Goal: Transaction & Acquisition: Purchase product/service

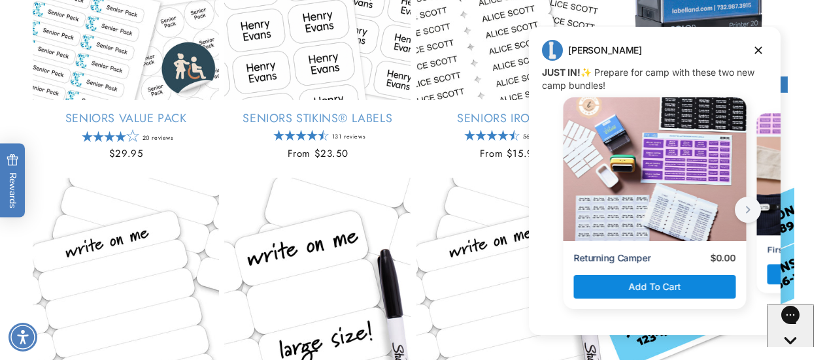
scroll to position [350, 0]
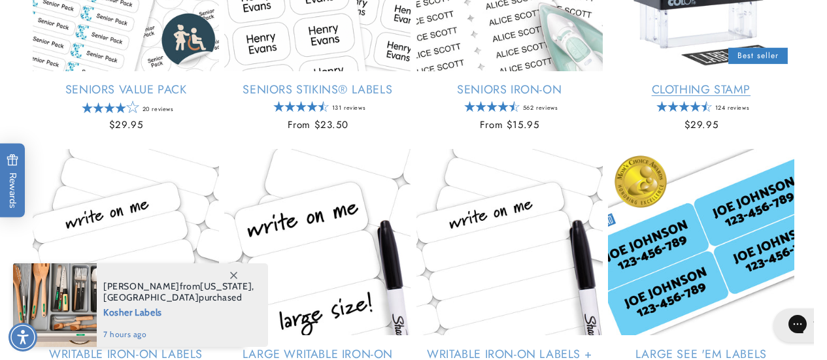
click at [761, 82] on link "Clothing Stamp" at bounding box center [701, 89] width 186 height 15
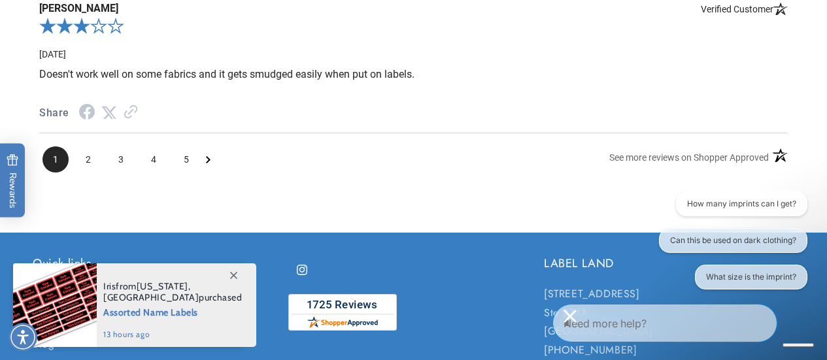
scroll to position [2504, 0]
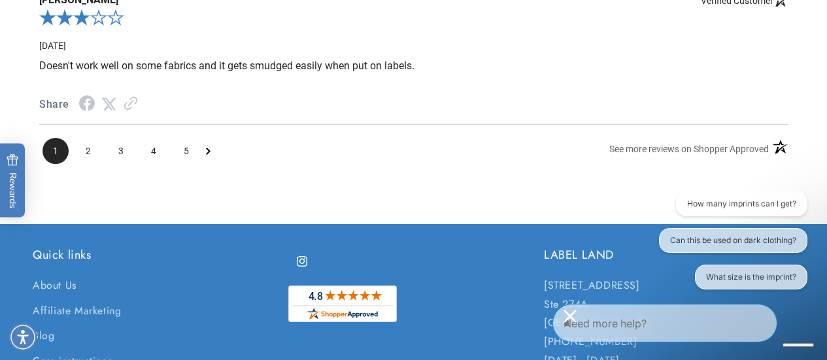
click at [376, 312] on img "shopperapproved.com" at bounding box center [342, 304] width 108 height 37
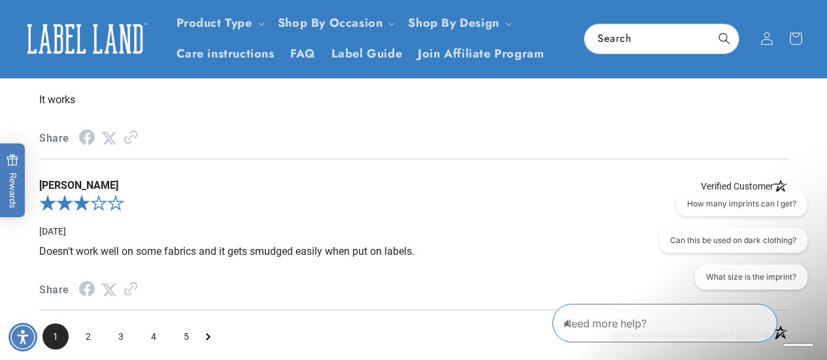
scroll to position [2243, 0]
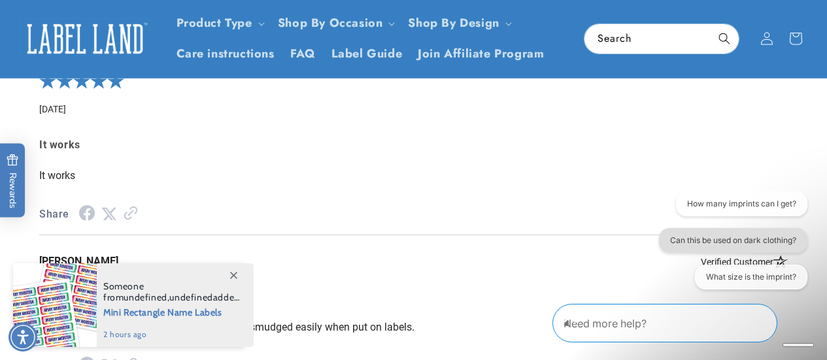
click at [783, 242] on button "Can this be used on dark clothing?" at bounding box center [732, 240] width 148 height 25
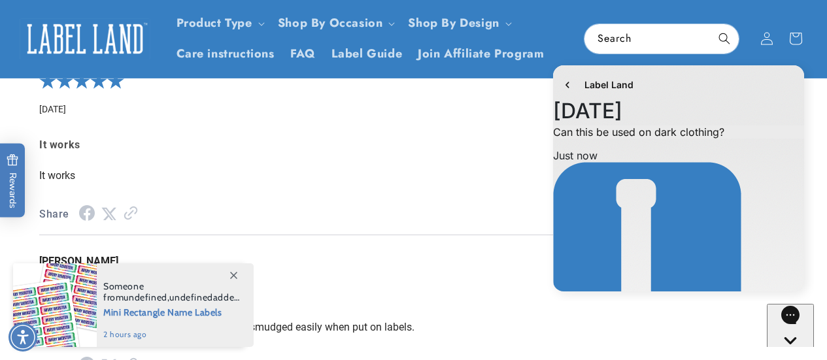
scroll to position [64, 0]
